Goal: Task Accomplishment & Management: Manage account settings

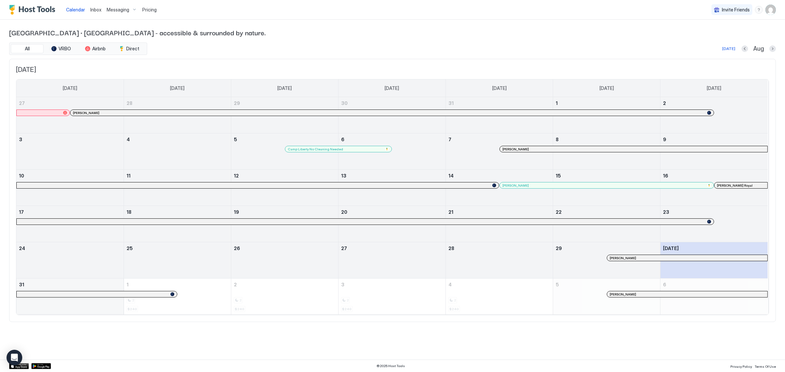
click at [769, 12] on img "User profile" at bounding box center [771, 10] width 10 height 10
click at [664, 32] on div at bounding box center [392, 186] width 785 height 372
click at [770, 8] on img "User profile" at bounding box center [771, 10] width 10 height 10
click at [728, 38] on div "Settings" at bounding box center [734, 36] width 83 height 11
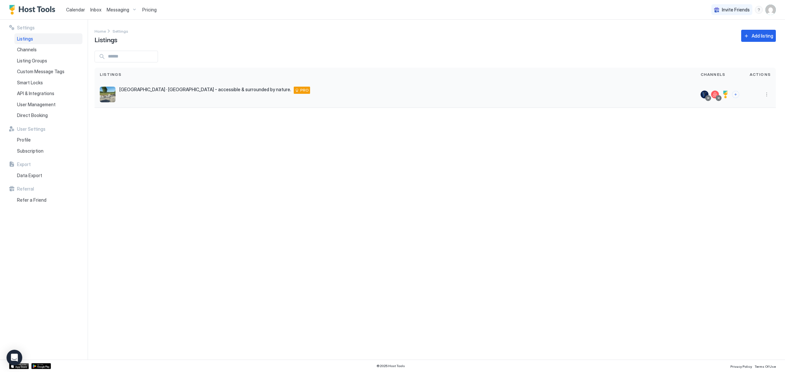
click at [107, 98] on img "listing image" at bounding box center [108, 95] width 16 height 16
click at [46, 103] on span "User Management" at bounding box center [36, 105] width 39 height 6
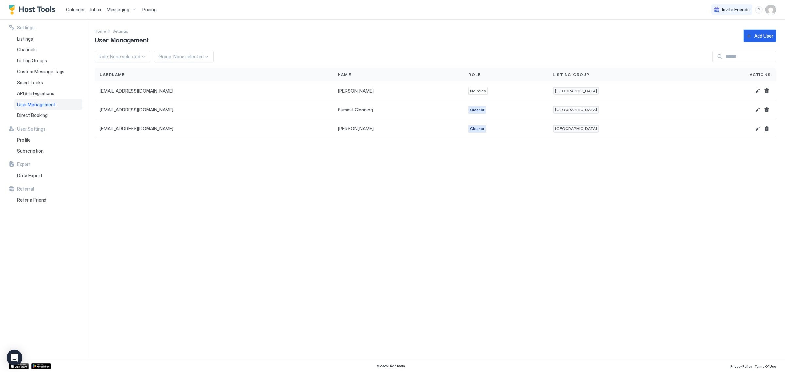
click at [763, 32] on button "Add User" at bounding box center [760, 36] width 32 height 12
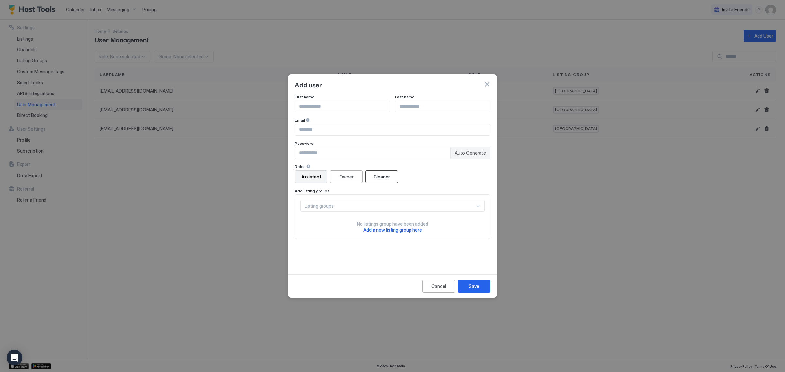
click at [378, 172] on button "Cleaner" at bounding box center [382, 177] width 33 height 13
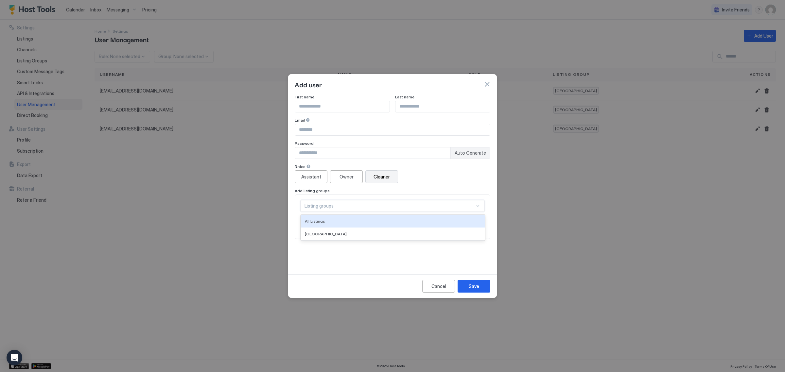
click at [377, 209] on div "Listing groups" at bounding box center [392, 206] width 185 height 12
click at [378, 209] on div "Listing groups" at bounding box center [392, 206] width 185 height 12
click at [436, 282] on button "Cancel" at bounding box center [438, 286] width 33 height 13
